Goal: Transaction & Acquisition: Purchase product/service

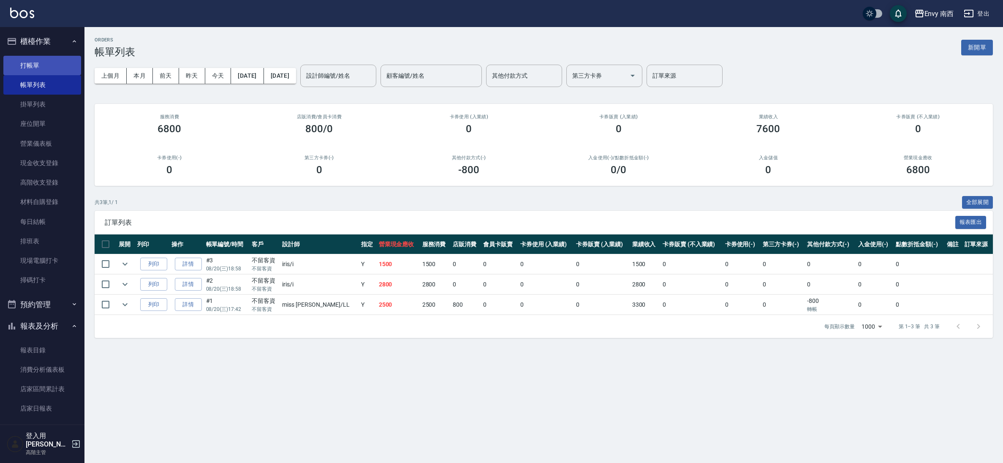
click at [50, 71] on link "打帳單" at bounding box center [42, 65] width 78 height 19
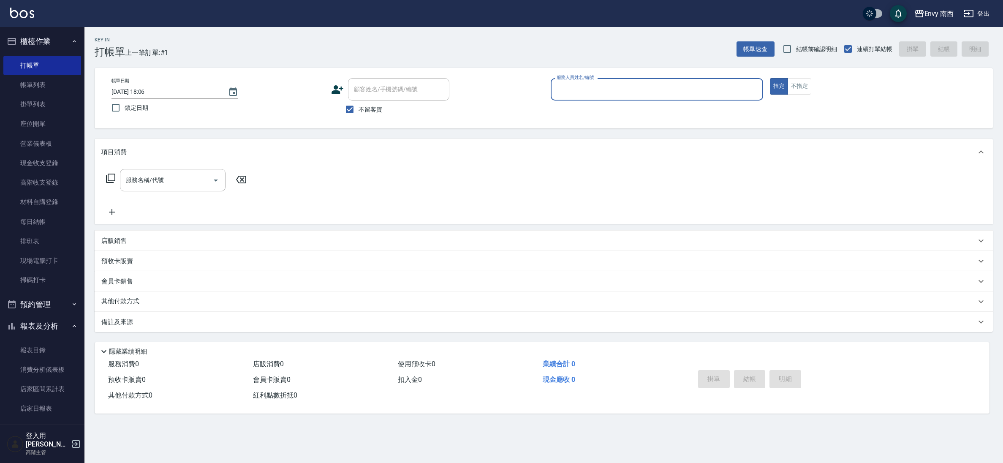
click at [614, 92] on input "服務人員姓名/編號" at bounding box center [656, 89] width 205 height 15
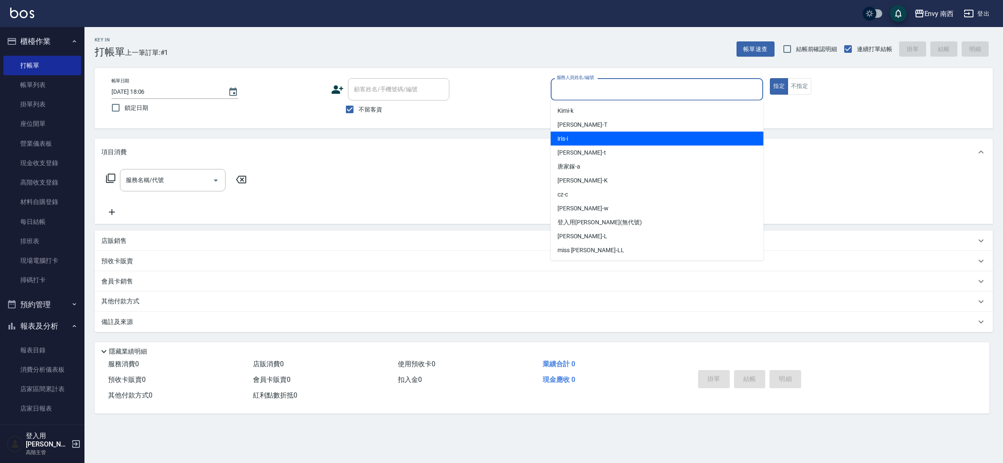
click at [608, 133] on div "iris -i" at bounding box center [657, 139] width 213 height 14
type input "iris-i"
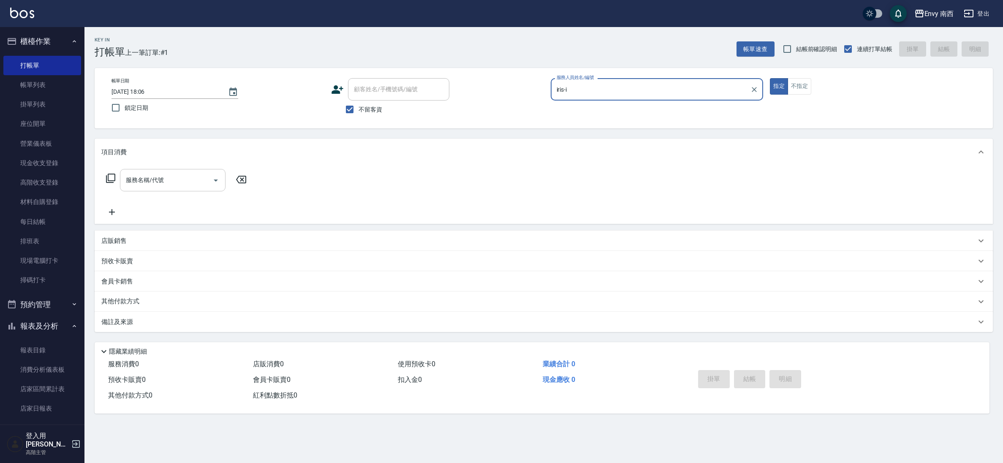
click at [154, 182] on input "服務名稱/代號" at bounding box center [166, 180] width 85 height 15
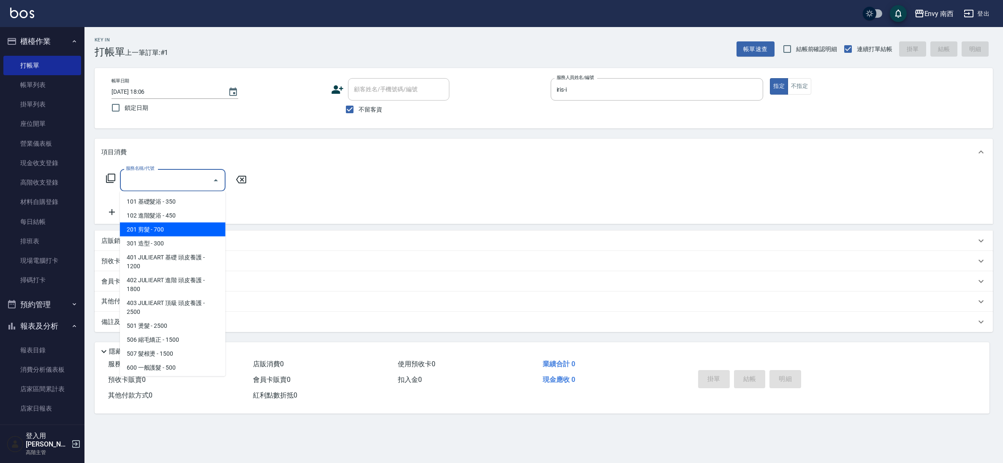
drag, startPoint x: 169, startPoint y: 225, endPoint x: 176, endPoint y: 220, distance: 9.3
click at [169, 225] on span "201 剪髮 - 700" at bounding box center [173, 230] width 106 height 14
type input "201 剪髮(201)"
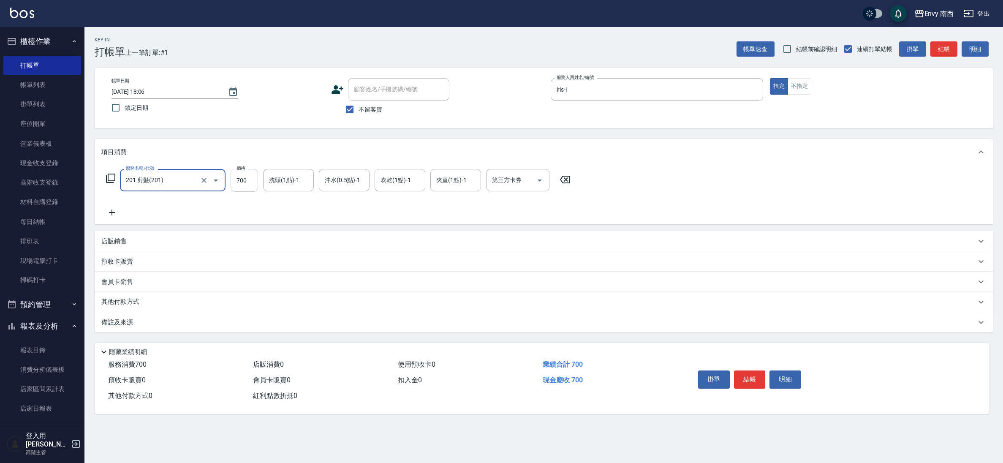
click at [254, 179] on input "700" at bounding box center [244, 180] width 27 height 23
type input "400"
click at [757, 384] on button "結帳" at bounding box center [750, 379] width 32 height 18
